Goal: Task Accomplishment & Management: Manage account settings

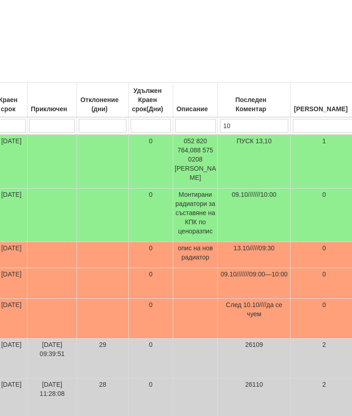
scroll to position [156, 387]
type input "1"
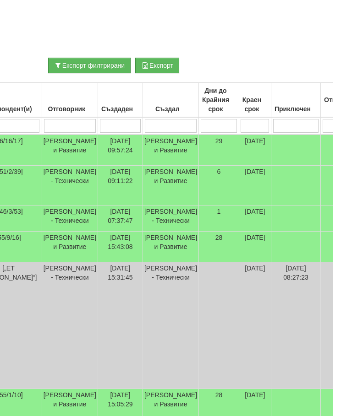
scroll to position [156, 118]
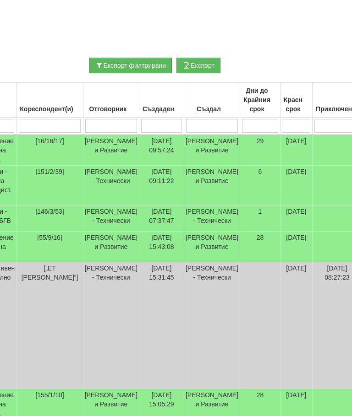
click at [44, 127] on input "search" at bounding box center [50, 127] width 62 height 14
type input "1"
type input "11"
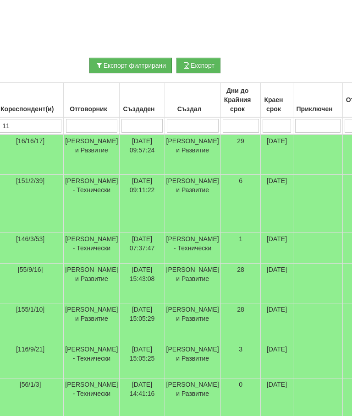
type input "11"
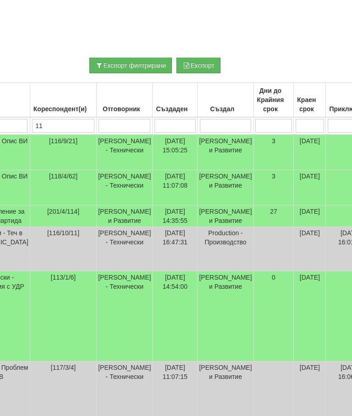
type input "113"
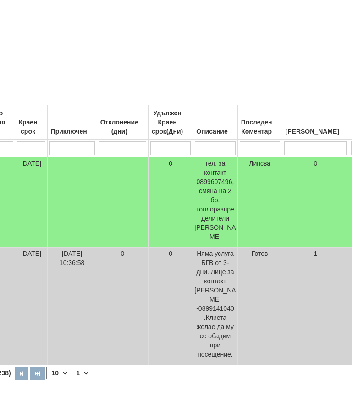
scroll to position [134, 0]
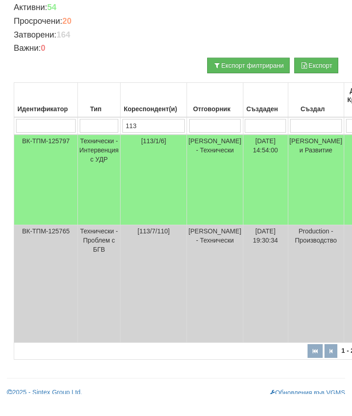
type input "113"
click at [94, 157] on td "Технически - Интервенция с УДР" at bounding box center [99, 202] width 43 height 91
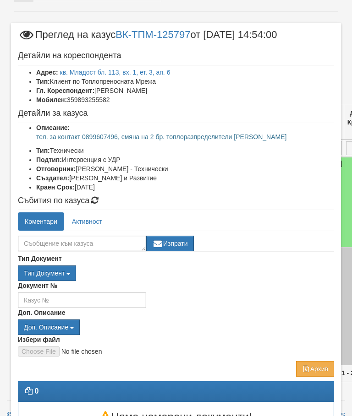
click at [157, 69] on link "кв. Младост бл. 113, вх. 1, ет. 3, ап. 6" at bounding box center [115, 72] width 110 height 7
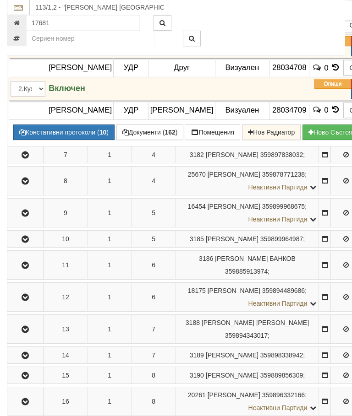
scroll to position [586, 0]
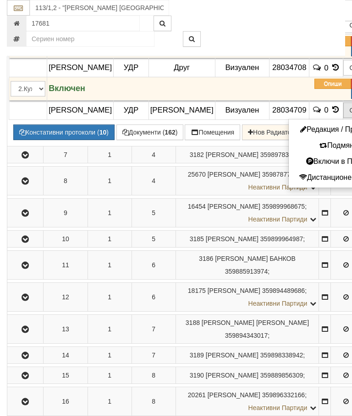
click at [298, 152] on button "Подмяна" at bounding box center [338, 145] width 95 height 11
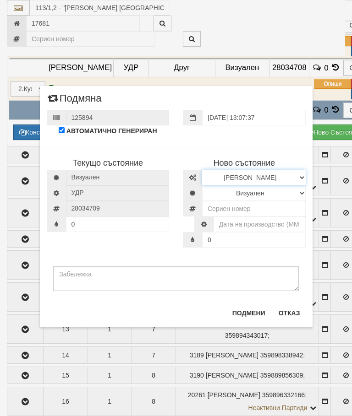
click at [264, 178] on select "Избери Марка и модел Иста Допримо Иста Екземпер Кундо Сименс визуален Сименс ра…" at bounding box center [254, 178] width 104 height 16
select select "10261a68-b13d-ea11-80f4-db42d7521b4b"
click at [270, 194] on select "Визуален Дистанционен Изолирана линия ВОИ Няма Oтклонение ВОИ Няма Щранг ВОИ" at bounding box center [254, 194] width 104 height 16
select select "2"
click at [262, 208] on input "number" at bounding box center [254, 209] width 104 height 16
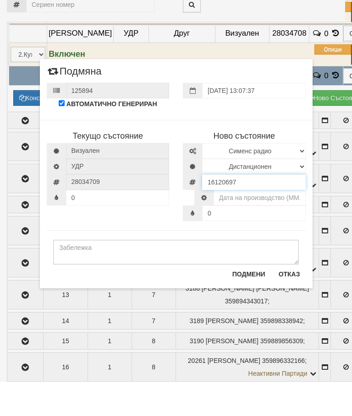
type input "16120697"
click at [273, 224] on input "text" at bounding box center [259, 232] width 92 height 16
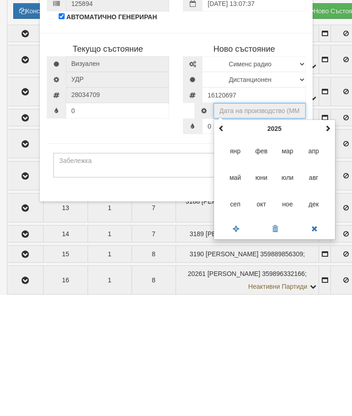
click at [262, 313] on span "окт" at bounding box center [261, 325] width 25 height 25
type input "10.2025"
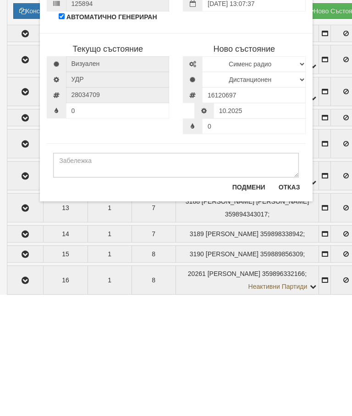
scroll to position [708, 0]
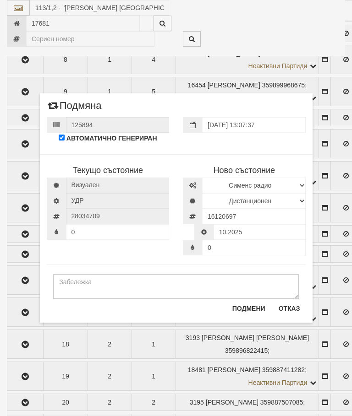
click at [249, 309] on button "Подмени" at bounding box center [249, 308] width 44 height 15
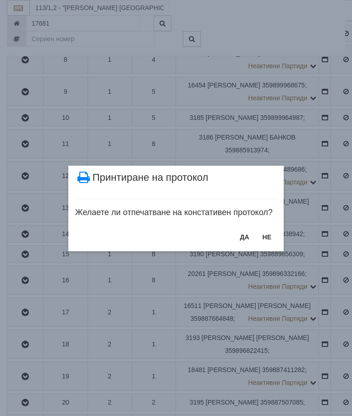
click at [262, 239] on button "НЕ" at bounding box center [267, 237] width 20 height 15
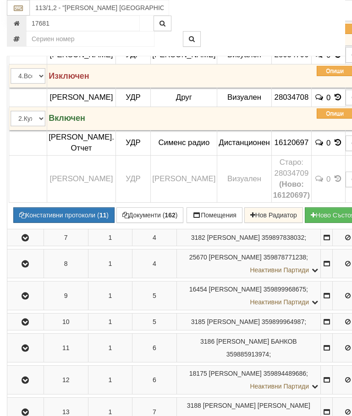
scroll to position [555, 0]
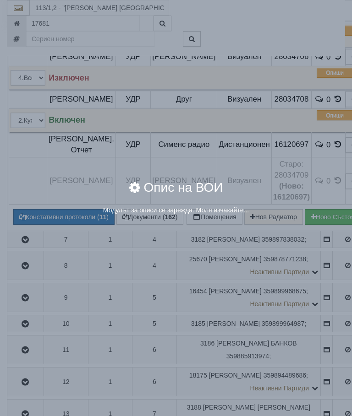
click at [317, 217] on div "Модулът за описи се зарежда. Моля изчакайте..." at bounding box center [176, 211] width 316 height 11
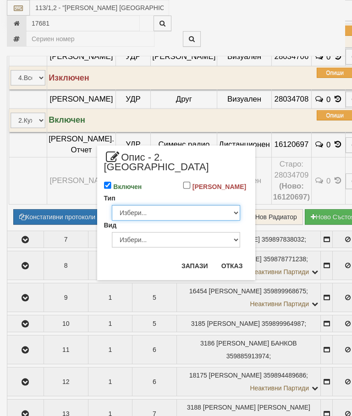
click at [217, 213] on select "Избери... Глидер Панел Тръбно конвекторен Щранг Лира Лира Друг Тип" at bounding box center [176, 213] width 128 height 16
select select "0"
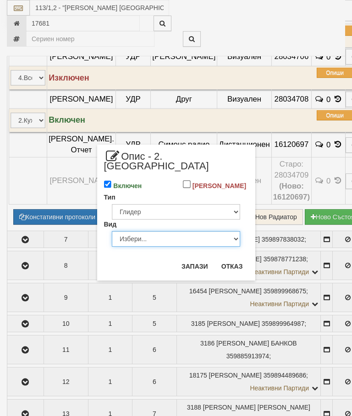
click at [204, 239] on select "Избери... Алуминий Чугун Стомана" at bounding box center [176, 239] width 128 height 16
select select "0"
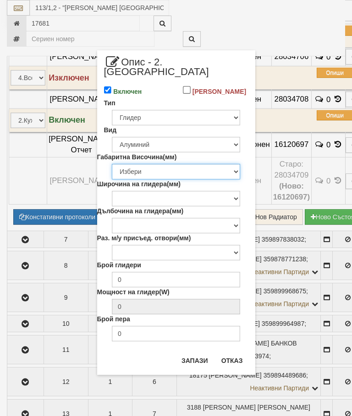
click at [216, 173] on select "Избери 200 240 250 280 285 290 330 350 380 390 400 422 423 425 430 440 450 480 …" at bounding box center [176, 172] width 128 height 16
select select "670"
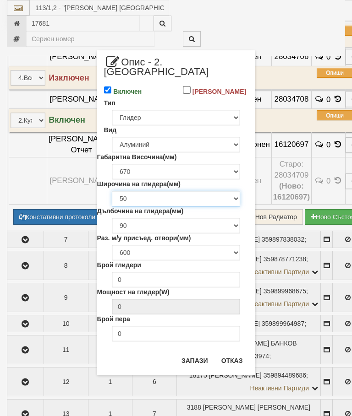
click at [228, 200] on select "50 80" at bounding box center [176, 199] width 128 height 16
select select "80"
type input "188"
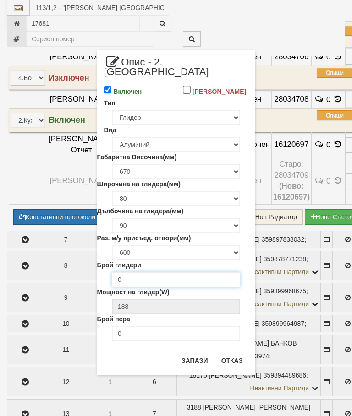
click at [220, 278] on input "0" at bounding box center [176, 280] width 128 height 16
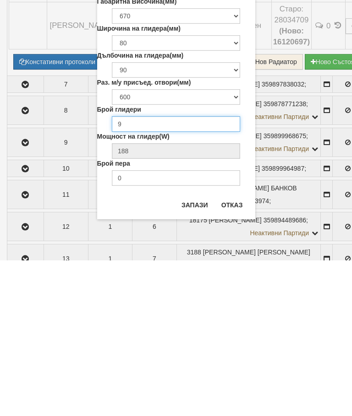
type input "9"
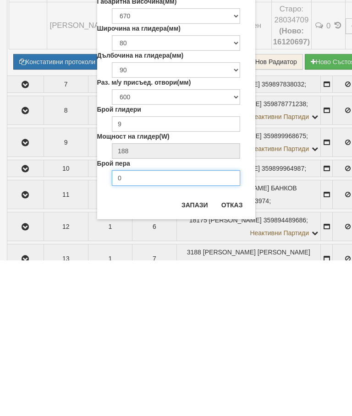
click at [184, 326] on input "0" at bounding box center [176, 334] width 128 height 16
type input "5"
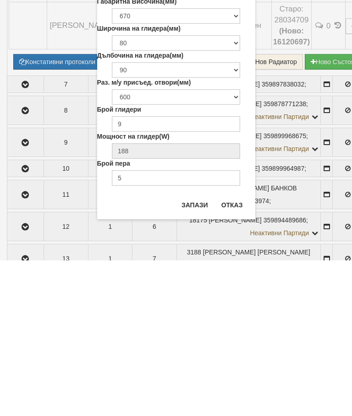
click at [198, 354] on button "Запази" at bounding box center [195, 361] width 38 height 15
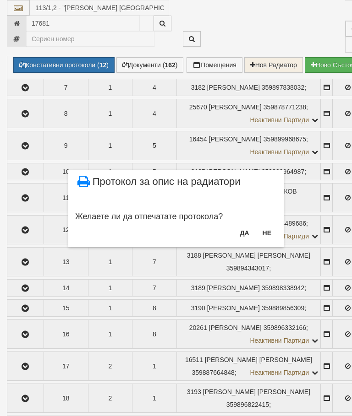
click at [263, 233] on button "НЕ" at bounding box center [267, 233] width 20 height 15
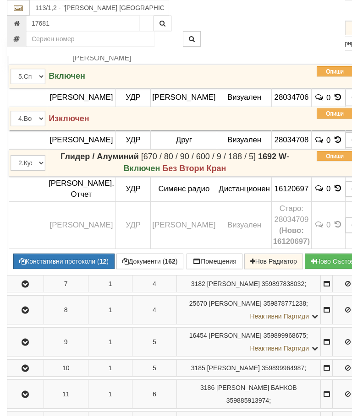
scroll to position [515, 0]
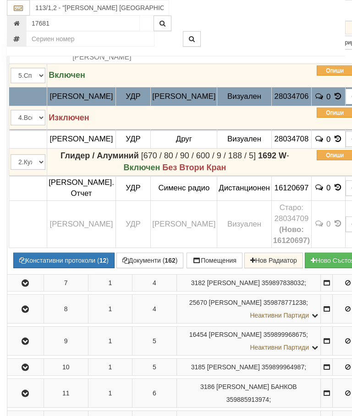
click at [0, 0] on button "Подмяна" at bounding box center [0, 0] width 0 height 0
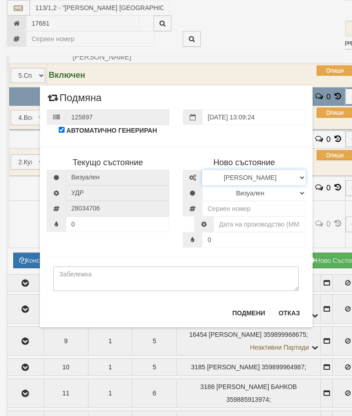
click at [225, 178] on select "Избери Марка и модел Иста Допримо Иста Екземпер Кундо Сименс визуален Сименс ра…" at bounding box center [254, 178] width 104 height 16
select select "10261a68-b13d-ea11-80f4-db42d7521b4b"
click at [260, 190] on select "Визуален Дистанционен Изолирана линия ВОИ Няма Oтклонение ВОИ Няма Щранг ВОИ" at bounding box center [254, 194] width 104 height 16
select select "2"
click at [265, 206] on input "number" at bounding box center [254, 209] width 104 height 16
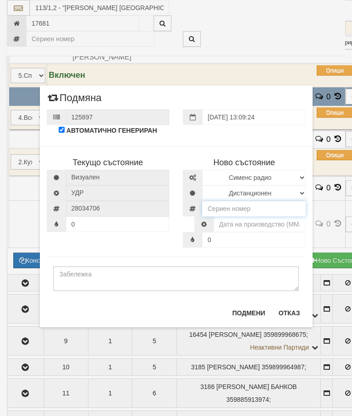
scroll to position [514, 0]
type input "4"
type input "16120698"
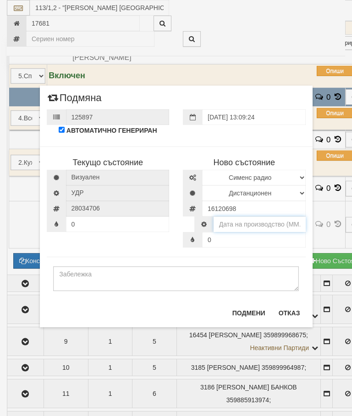
click at [268, 224] on input "text" at bounding box center [259, 225] width 92 height 16
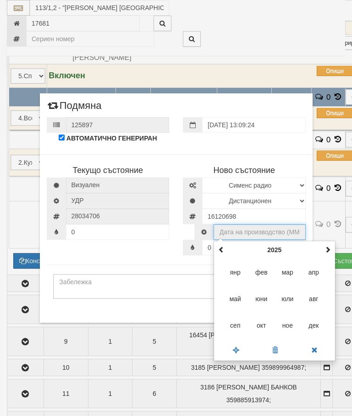
scroll to position [514, 32]
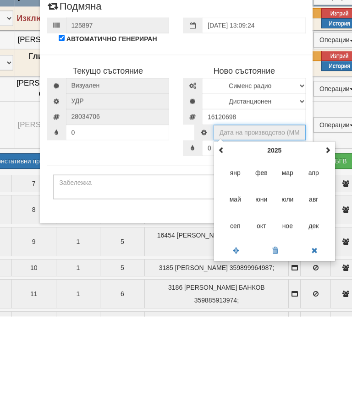
click at [261, 313] on span "окт" at bounding box center [261, 325] width 25 height 25
type input "10.2025"
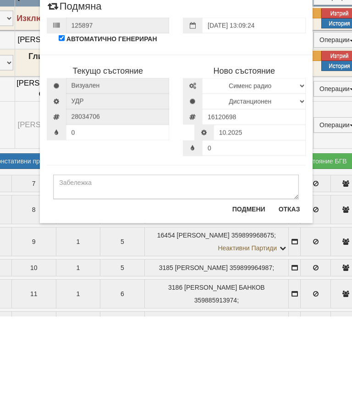
scroll to position [614, 32]
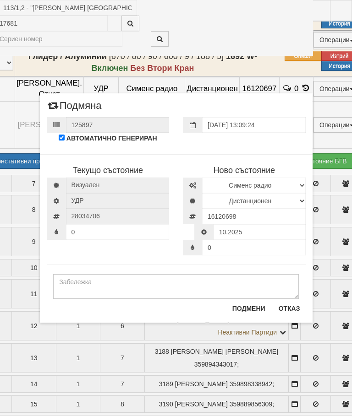
click at [248, 309] on button "Подмени" at bounding box center [249, 308] width 44 height 15
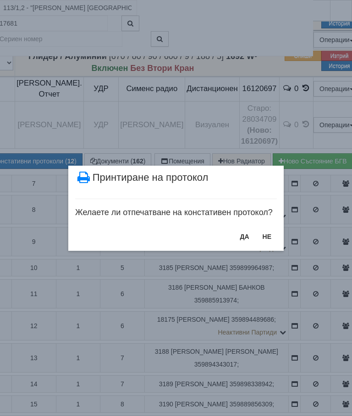
click at [265, 237] on button "НЕ" at bounding box center [267, 237] width 20 height 15
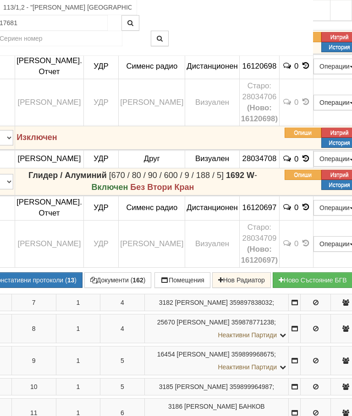
scroll to position [546, 32]
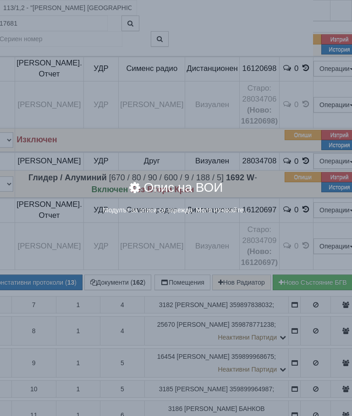
click at [293, 113] on div "× Опис на ВОИ Модулът за описи се зарежда. Моля изчакайте..." at bounding box center [176, 115] width 344 height 230
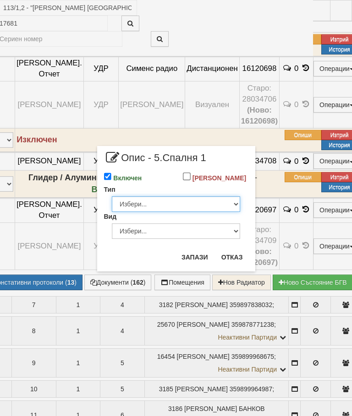
click at [233, 212] on select "Избери... Глидер Панел Тръбно конвекторен Щранг Лира Лира Друг Тип" at bounding box center [176, 205] width 128 height 16
select select "0"
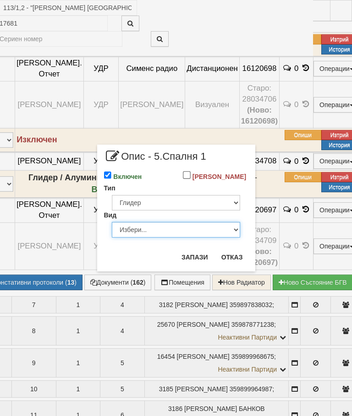
click at [192, 237] on select "Избери... Алуминий Чугун Стомана" at bounding box center [176, 230] width 128 height 16
select select "1"
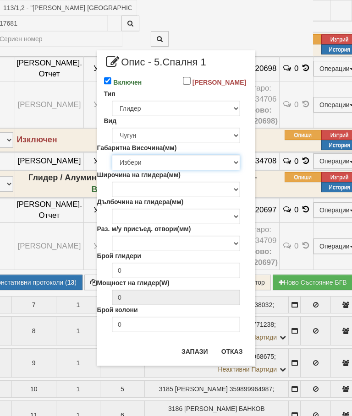
click at [224, 170] on select "Избери 376 380 383 388 390 422 430 560 580 583 588 590 680 683 690 873 980 1090" at bounding box center [176, 163] width 128 height 16
select select "390"
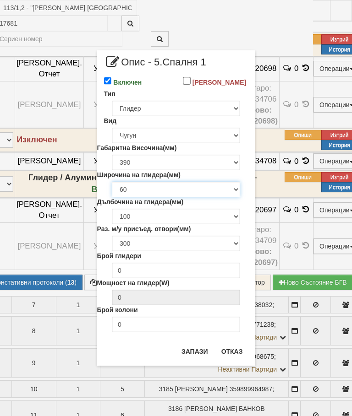
click at [225, 197] on select "60 80 108" at bounding box center [176, 190] width 128 height 16
select select "80"
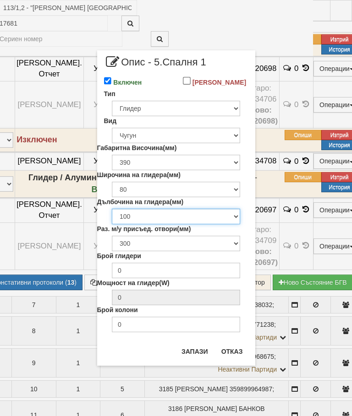
click at [221, 224] on select "100 140 200" at bounding box center [176, 217] width 128 height 16
select select "140"
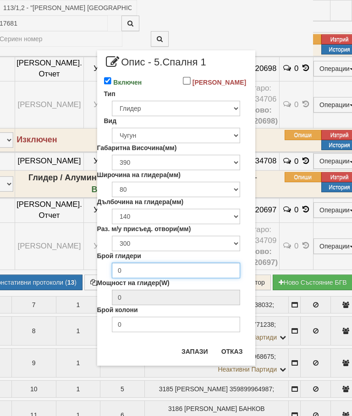
click at [218, 278] on input "0" at bounding box center [176, 271] width 128 height 16
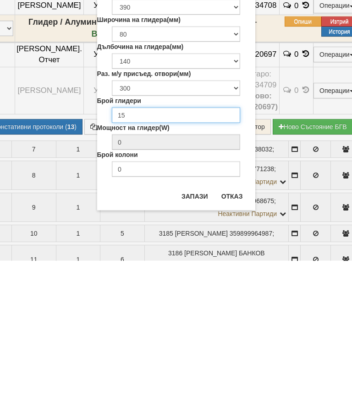
type input "15"
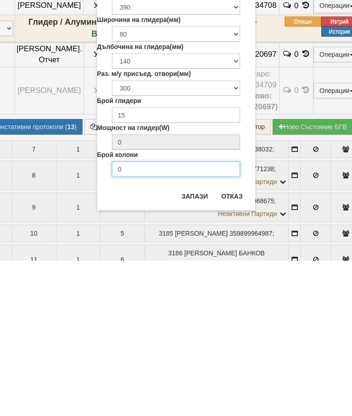
click at [191, 317] on input "0" at bounding box center [176, 325] width 128 height 16
type input "2"
click at [197, 344] on button "Запази" at bounding box center [195, 351] width 38 height 15
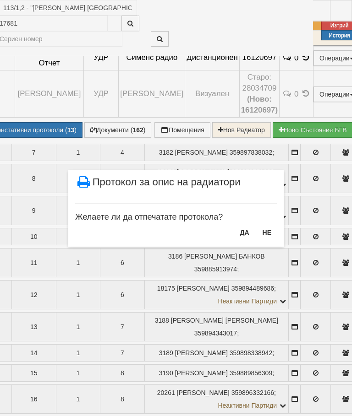
click at [262, 231] on button "НЕ" at bounding box center [267, 232] width 20 height 15
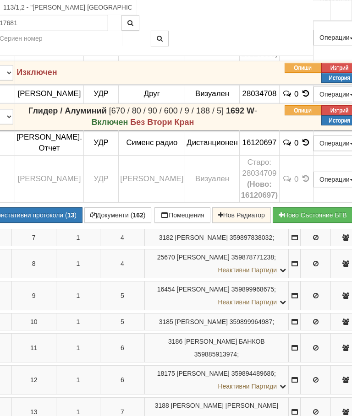
scroll to position [617, 32]
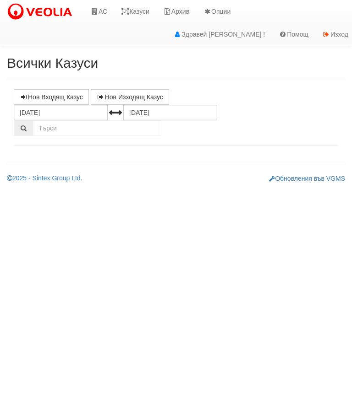
select select "10"
select select "1"
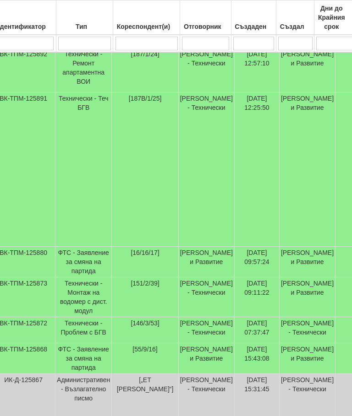
scroll to position [269, 22]
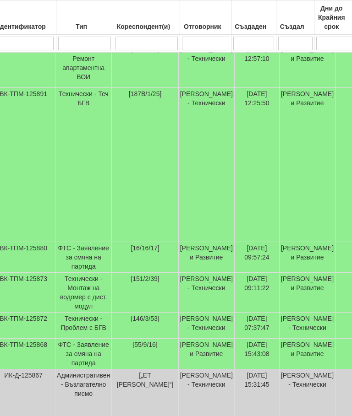
click at [261, 313] on td "[DATE] 09:11:22" at bounding box center [256, 293] width 45 height 40
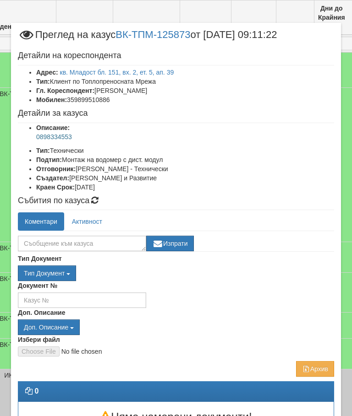
click at [165, 72] on link "кв. Младост бл. 151, вх. 2, ет. 5, ап. 39" at bounding box center [117, 72] width 114 height 7
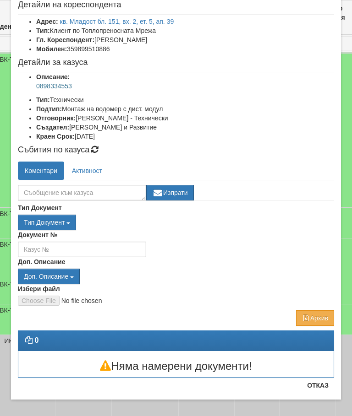
scroll to position [53, 0]
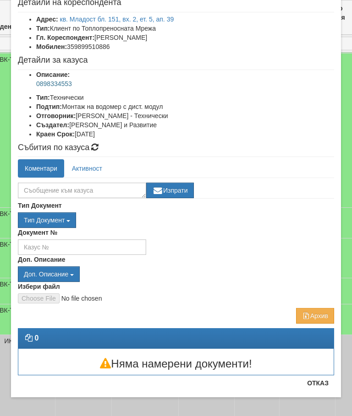
click at [315, 383] on button "Отказ" at bounding box center [317, 383] width 33 height 15
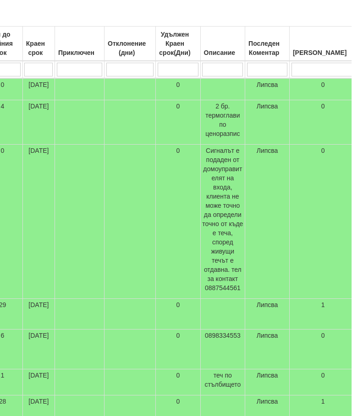
scroll to position [213, 375]
click at [274, 88] on td "Липсва" at bounding box center [268, 89] width 44 height 22
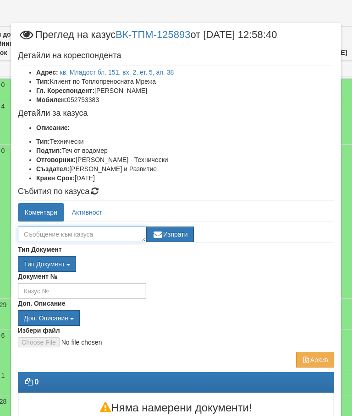
click at [37, 233] on textarea at bounding box center [82, 235] width 128 height 16
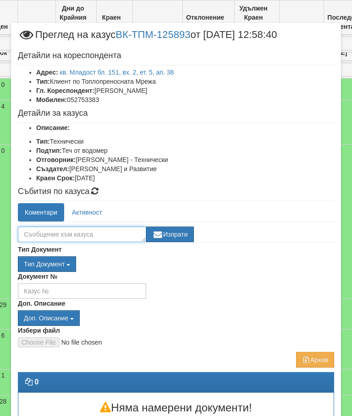
scroll to position [212, 281]
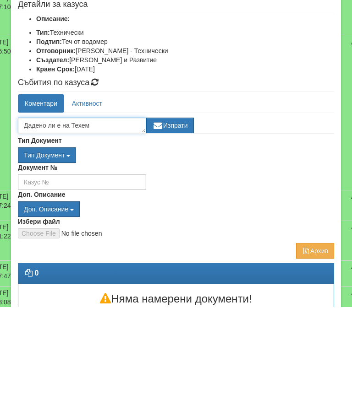
type textarea "Дадено ли е на Техем"
click at [178, 227] on button "Изпрати" at bounding box center [170, 235] width 48 height 16
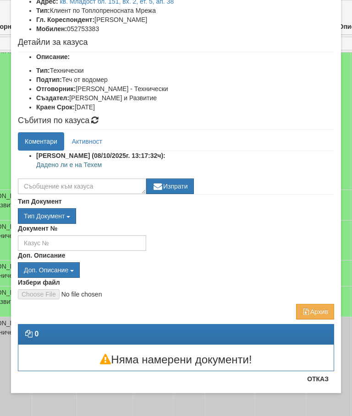
scroll to position [71, 0]
click at [320, 382] on button "Отказ" at bounding box center [317, 379] width 33 height 15
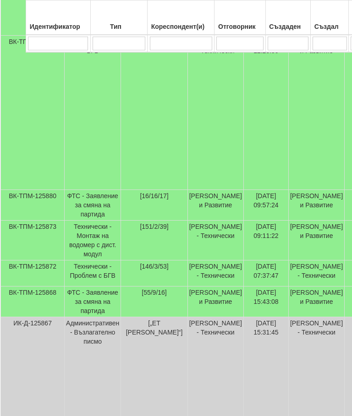
scroll to position [322, 0]
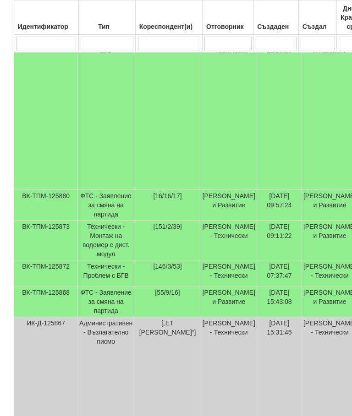
click at [218, 261] on td "[PERSON_NAME] - Технически" at bounding box center [229, 241] width 56 height 40
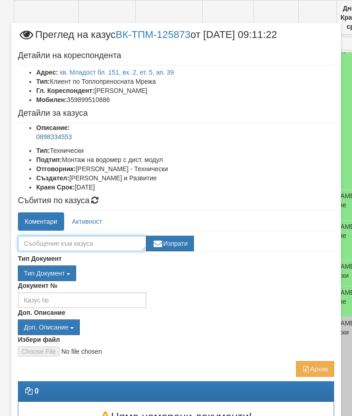
click at [109, 244] on textarea at bounding box center [82, 244] width 128 height 16
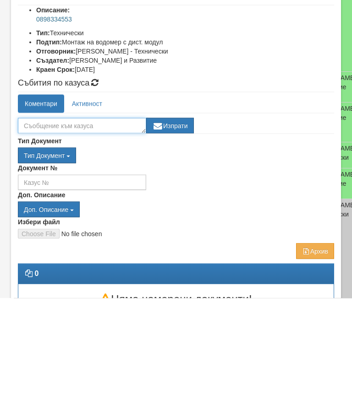
click at [87, 236] on textarea at bounding box center [82, 244] width 128 height 16
paste textarea "Дадено ли е на Техем"
type textarea "Дадено ли е на Техем"
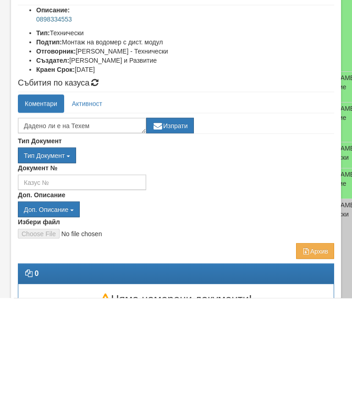
click at [175, 236] on button "Изпрати" at bounding box center [170, 244] width 48 height 16
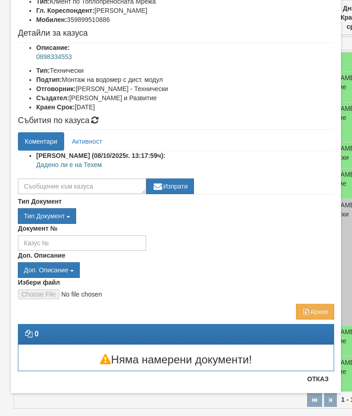
scroll to position [80, 0]
click at [318, 383] on button "Отказ" at bounding box center [317, 379] width 33 height 15
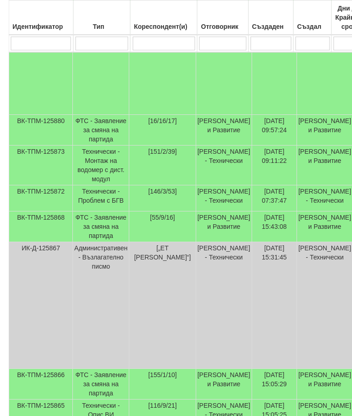
scroll to position [397, 5]
click at [287, 212] on td "[DATE] 07:37:47" at bounding box center [274, 199] width 45 height 26
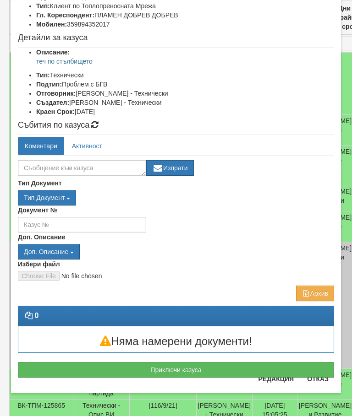
scroll to position [76, 0]
click at [225, 372] on button "Приключи казуса" at bounding box center [176, 370] width 316 height 16
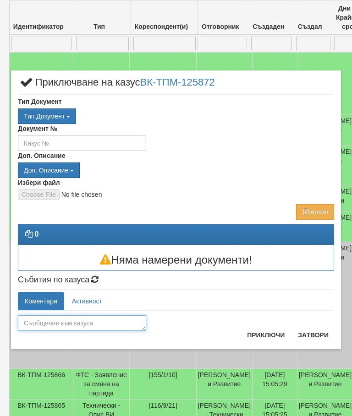
click at [41, 324] on textarea at bounding box center [82, 324] width 128 height 16
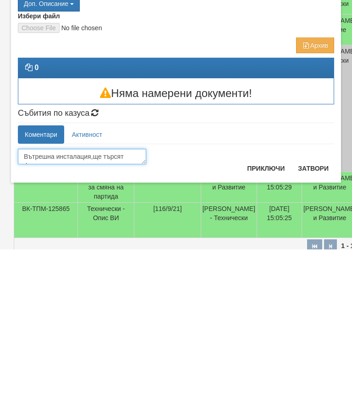
scroll to position [6, 0]
type textarea "Вътрешна инсталация,ще търсят фирма"
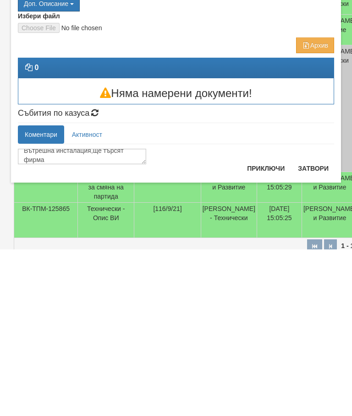
click at [260, 328] on button "Приключи" at bounding box center [265, 335] width 49 height 15
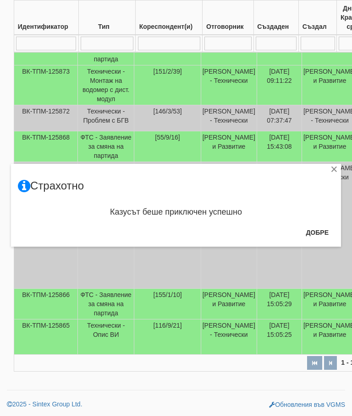
click at [316, 233] on button "Добре" at bounding box center [317, 232] width 34 height 15
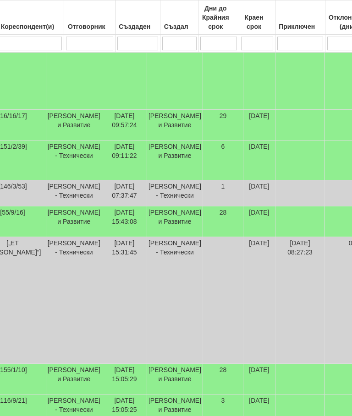
scroll to position [268, 64]
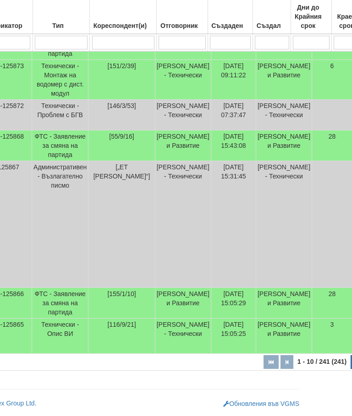
scroll to position [514, 46]
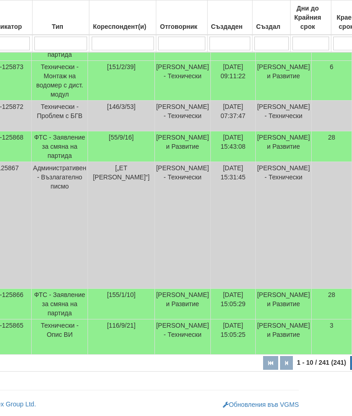
click at [350, 370] on button "button" at bounding box center [356, 363] width 13 height 14
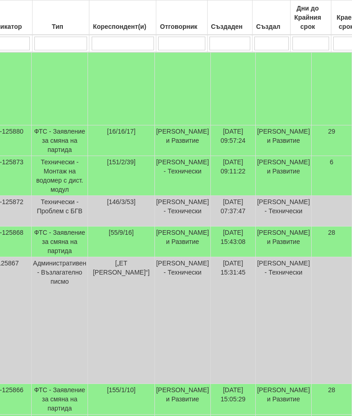
select select "2"
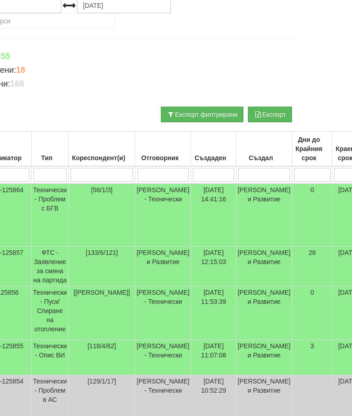
scroll to position [106, 46]
